Goal: Transaction & Acquisition: Purchase product/service

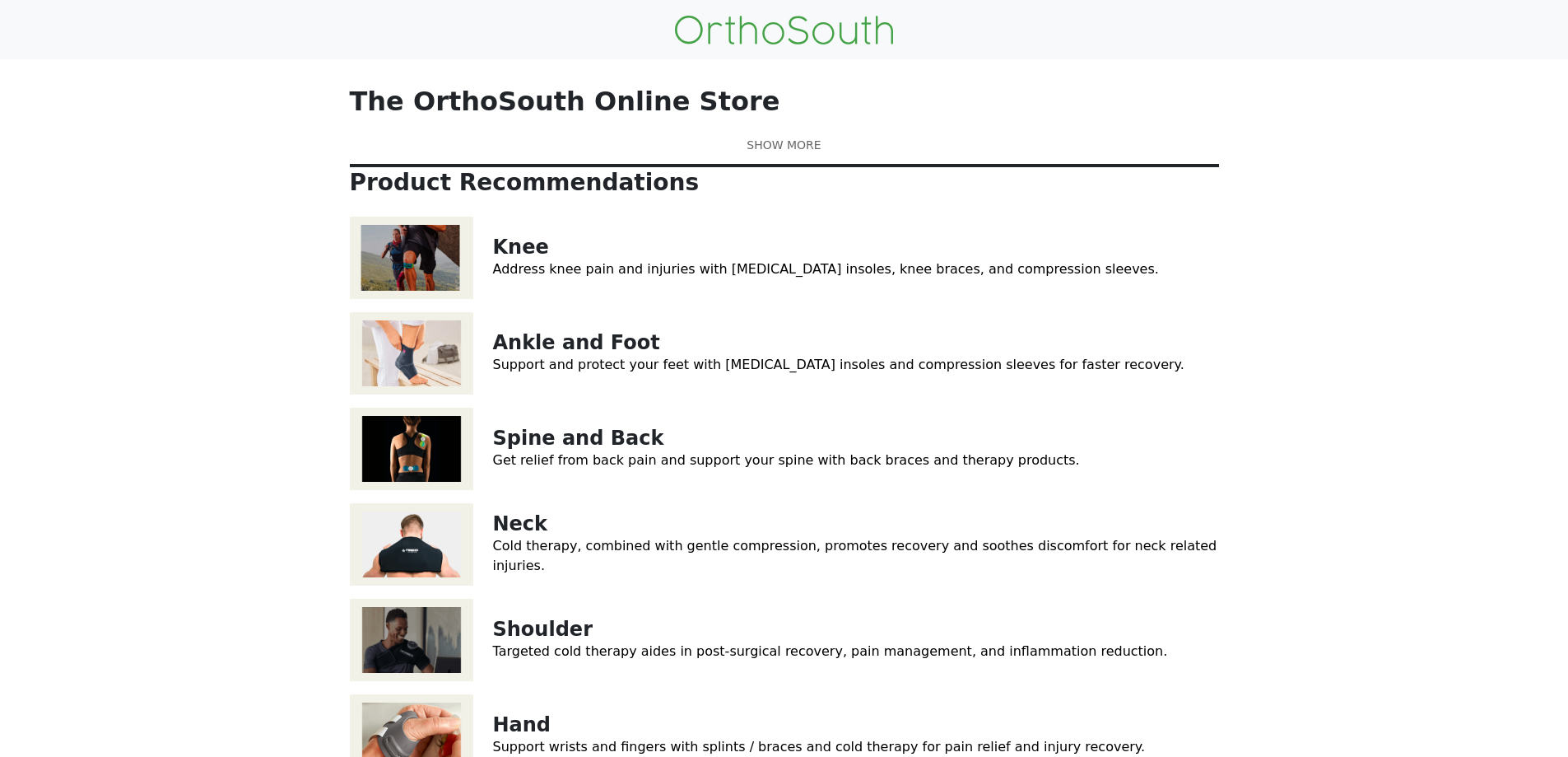
click at [709, 468] on link "Get relief from back pain and support your spine with back braces and therapy p…" at bounding box center [786, 460] width 587 height 16
click at [431, 299] on img at bounding box center [411, 257] width 123 height 82
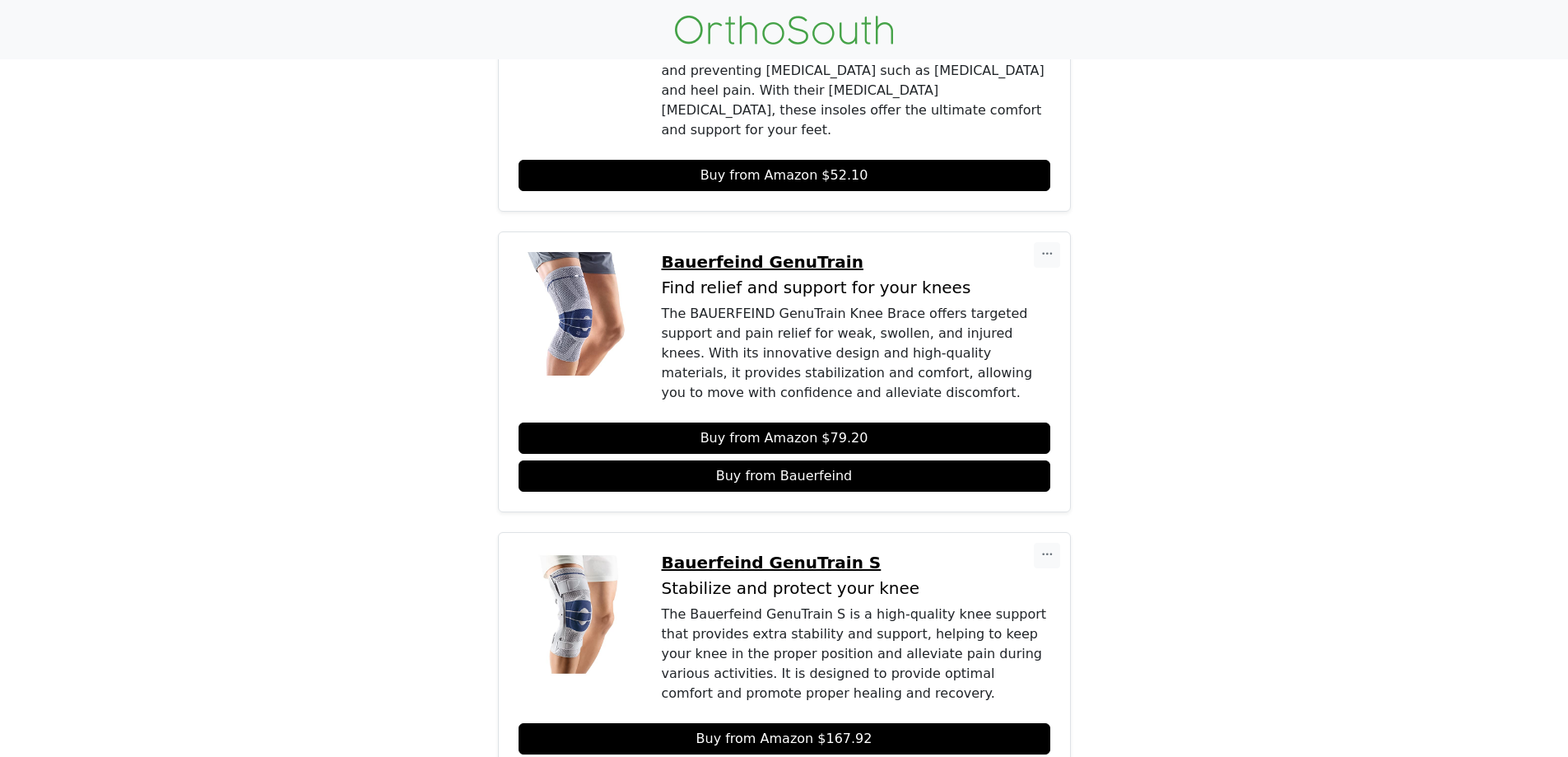
scroll to position [405, 0]
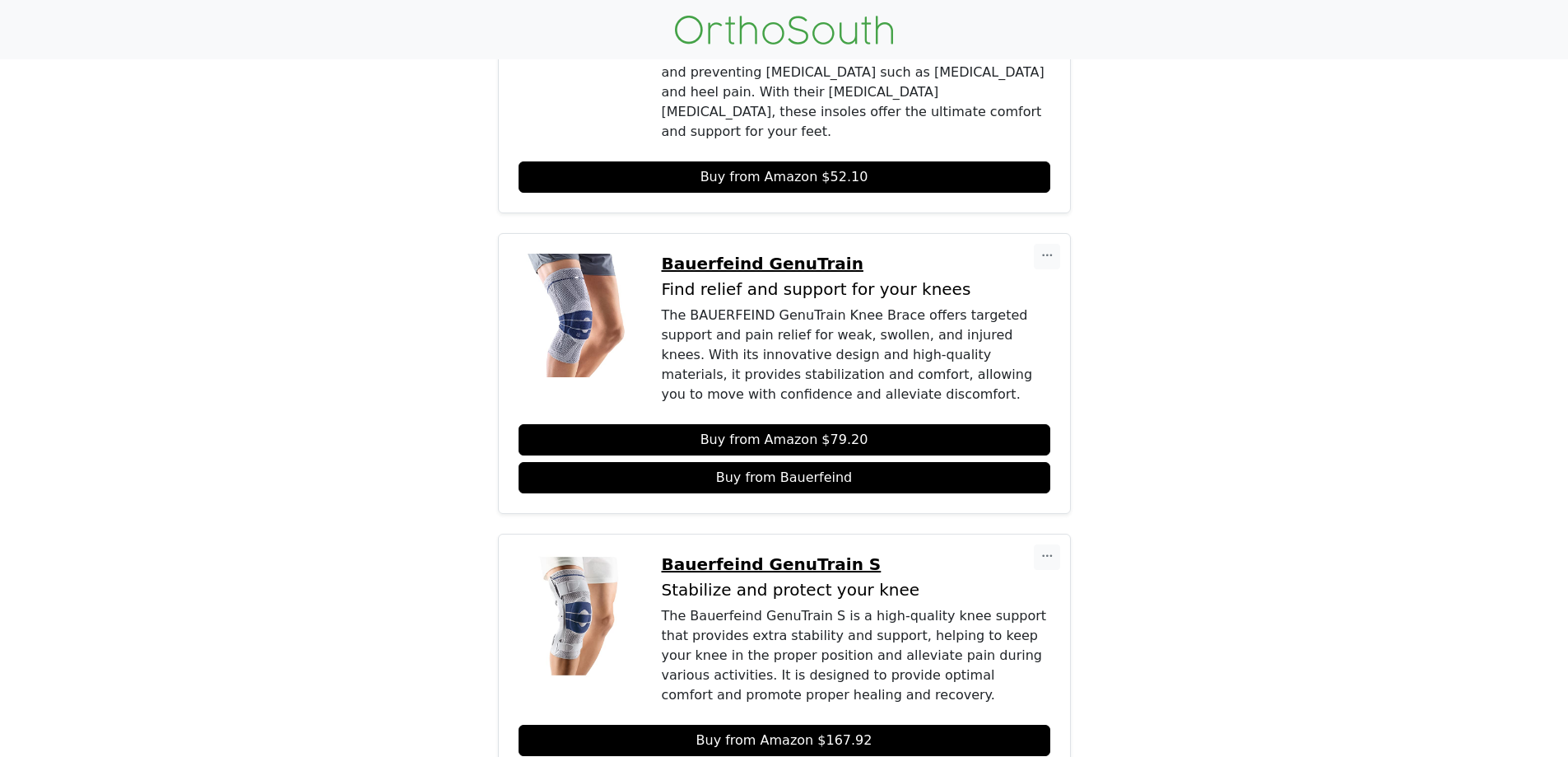
click at [572, 254] on img at bounding box center [580, 315] width 123 height 123
click at [787, 254] on p "Bauerfeind GenuTrain" at bounding box center [857, 264] width 389 height 20
